Goal: Transaction & Acquisition: Purchase product/service

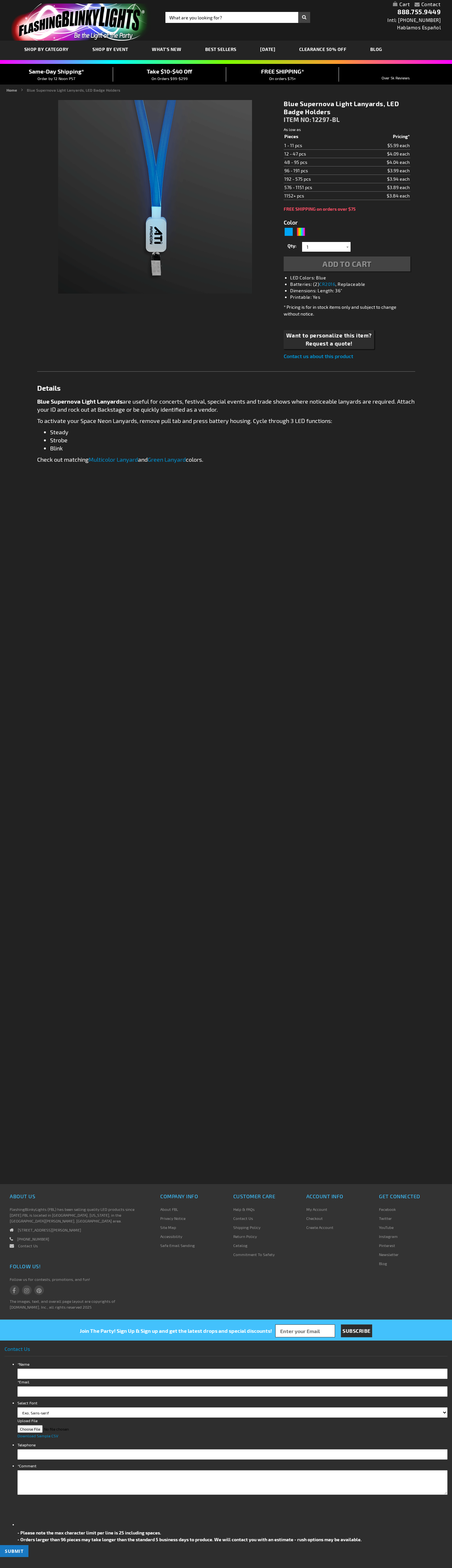
type input "5629"
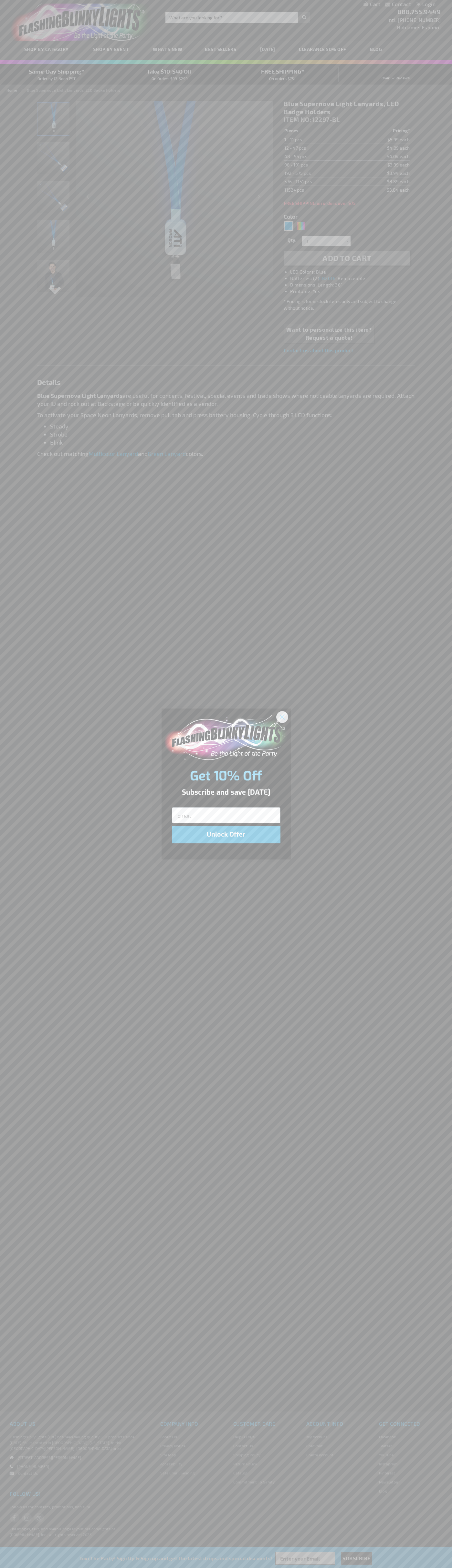
click at [282, 716] on icon "Close dialog" at bounding box center [281, 716] width 4 height 4
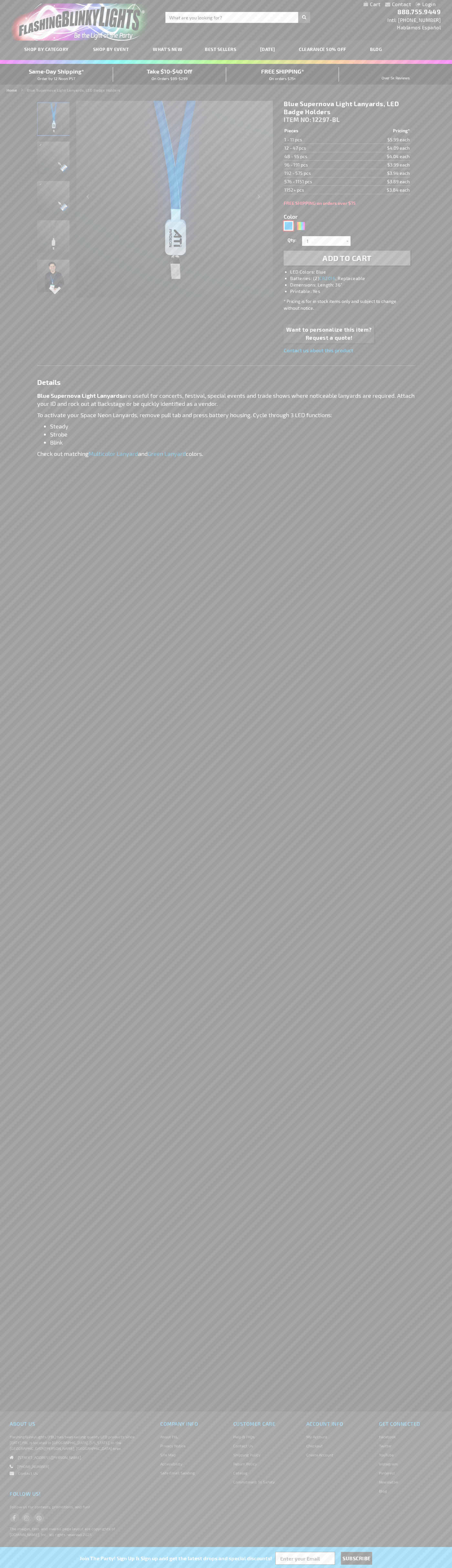
click at [288, 226] on div "Blue" at bounding box center [288, 226] width 10 height 10
click at [347, 258] on span "Add to Cart" at bounding box center [347, 257] width 49 height 9
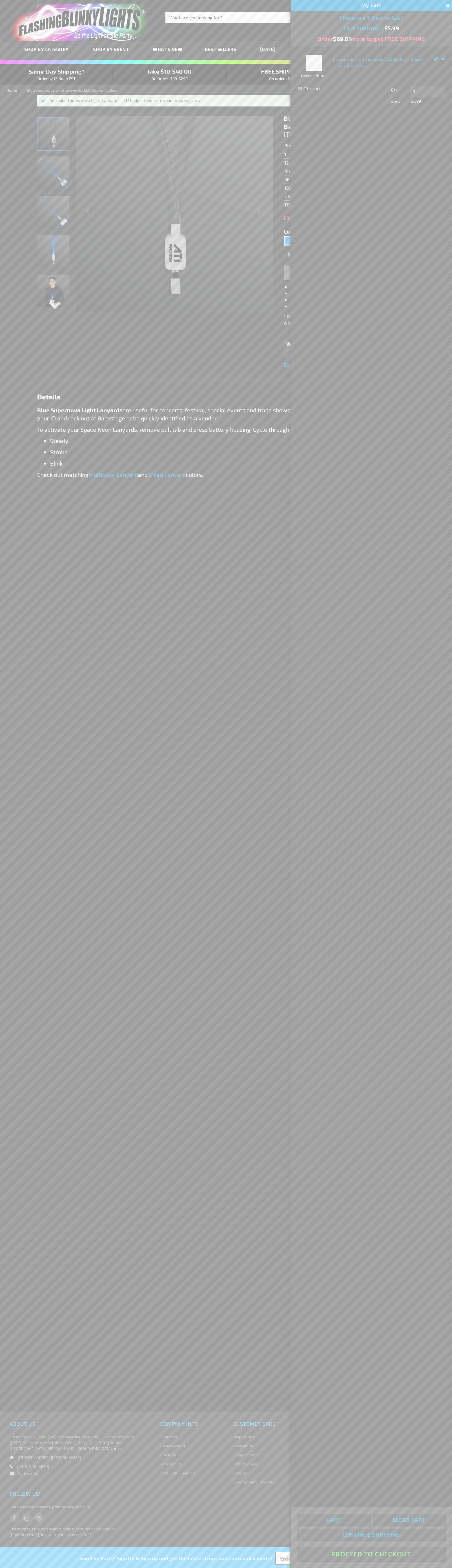
click at [371, 1554] on button "Proceed To Checkout" at bounding box center [371, 1554] width 148 height 15
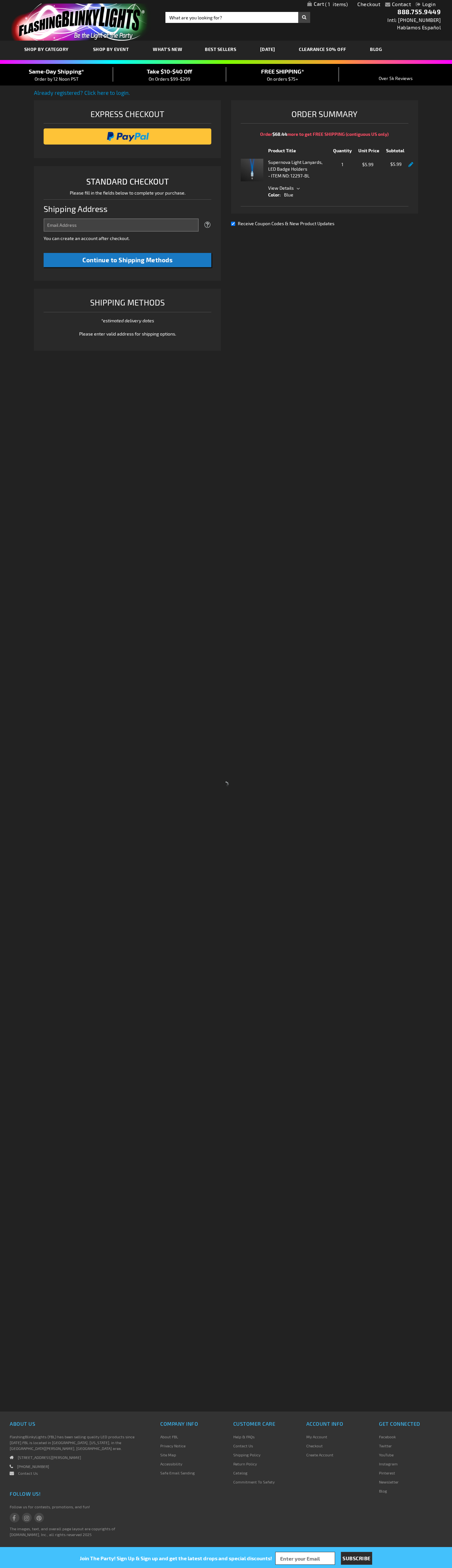
select select "US"
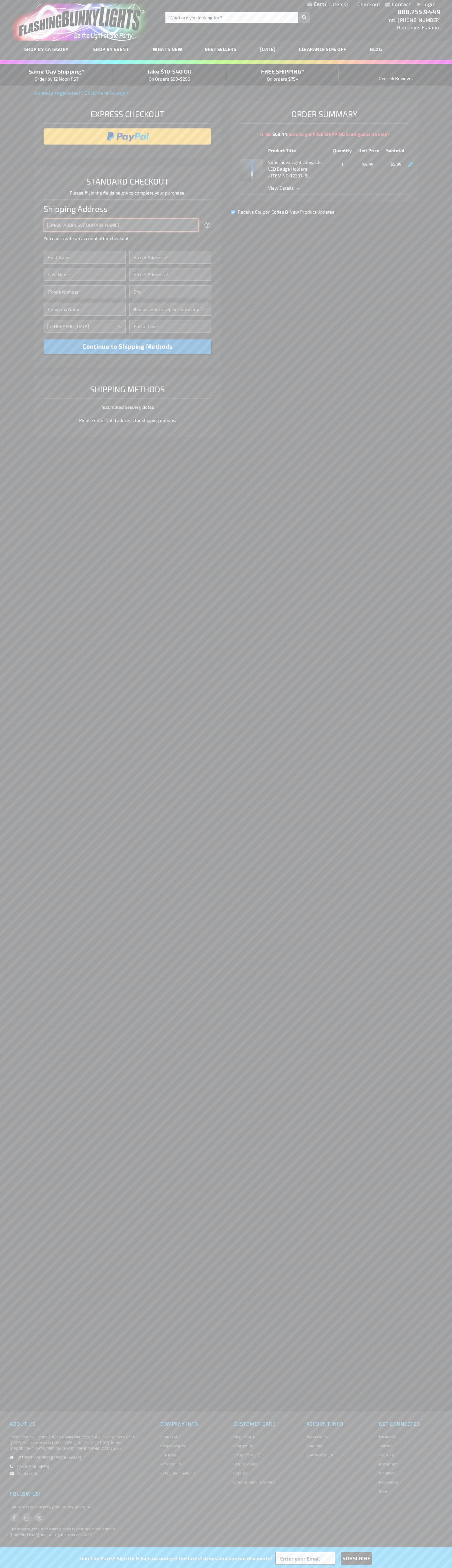
type input "johnsmith005@storebotmail.joonix.net"
type input "John"
type input "1600 Amphitheatre Parkway"
type input "First floor"
type input "mountain view"
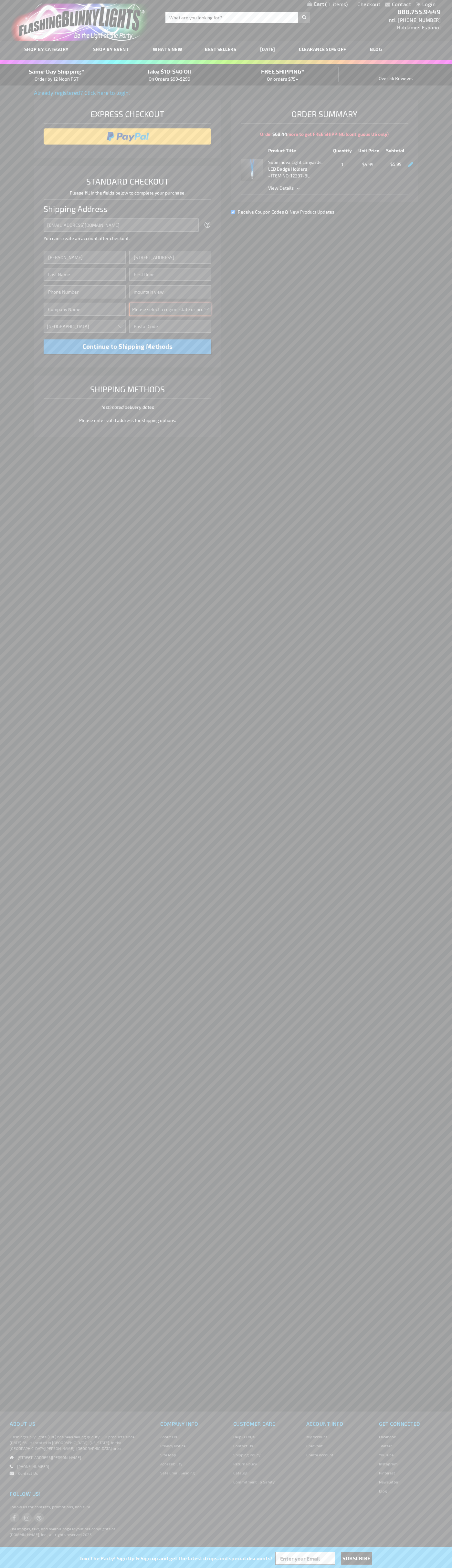
select select "12"
type input "94043"
type input "Smith"
type input "6502530000"
type input "John Smith"
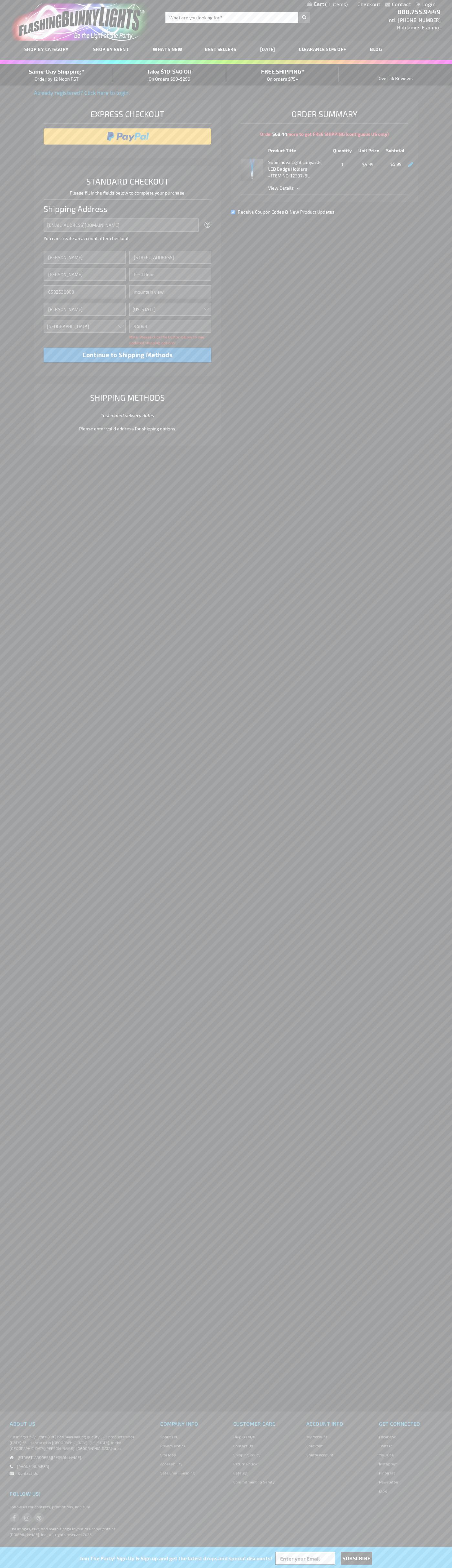
click at [57, 75] on div "Same-Day Shipping* Order by 12 Noon PST" at bounding box center [57, 74] width 113 height 15
click at [127, 136] on input "image" at bounding box center [127, 136] width 161 height 13
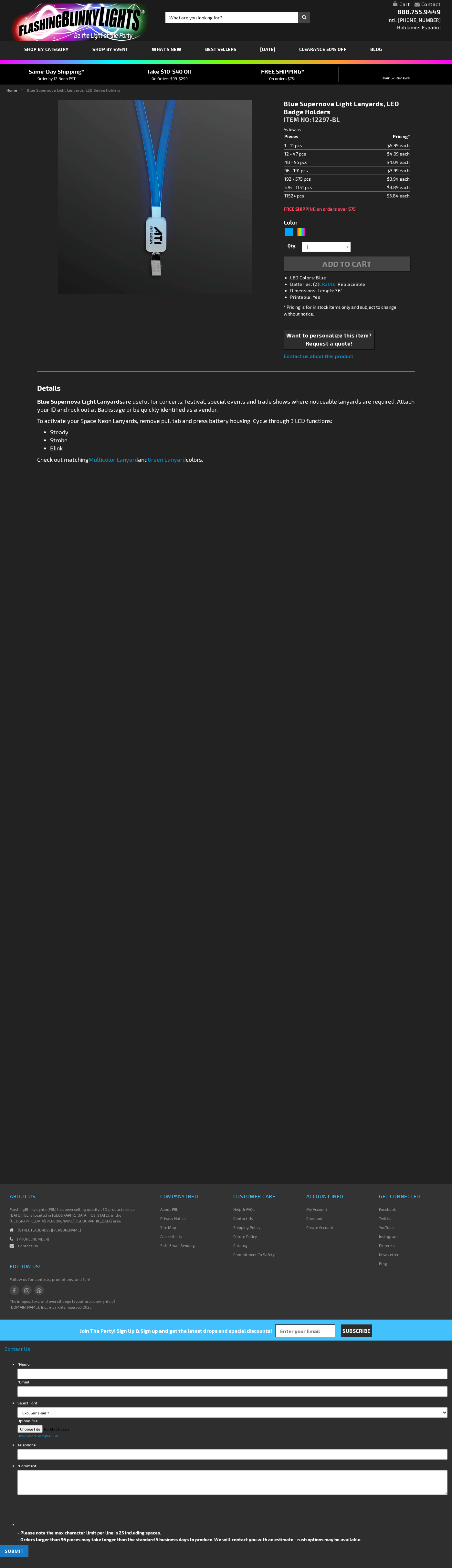
type input "5629"
